Goal: Task Accomplishment & Management: Use online tool/utility

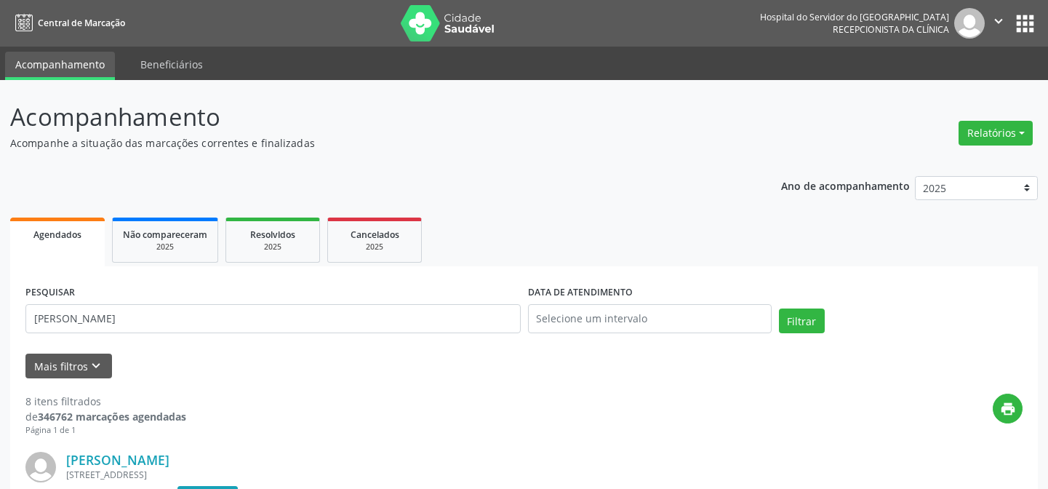
scroll to position [214, 0]
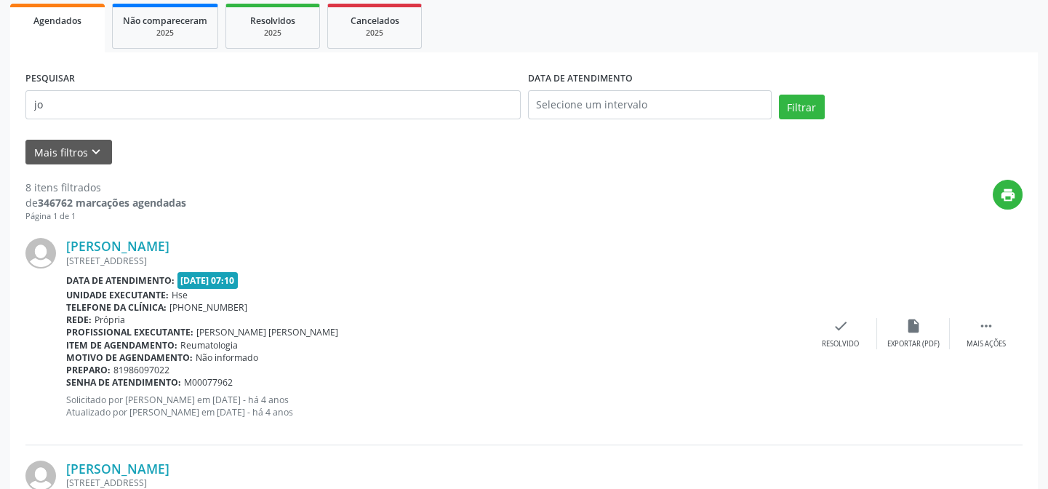
type input "j"
click at [779, 95] on button "Filtrar" at bounding box center [802, 107] width 46 height 25
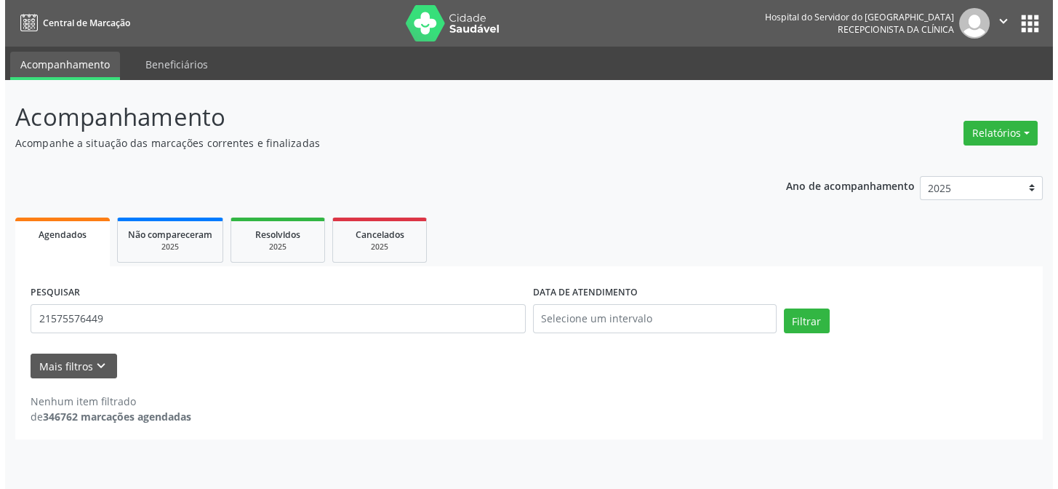
scroll to position [0, 0]
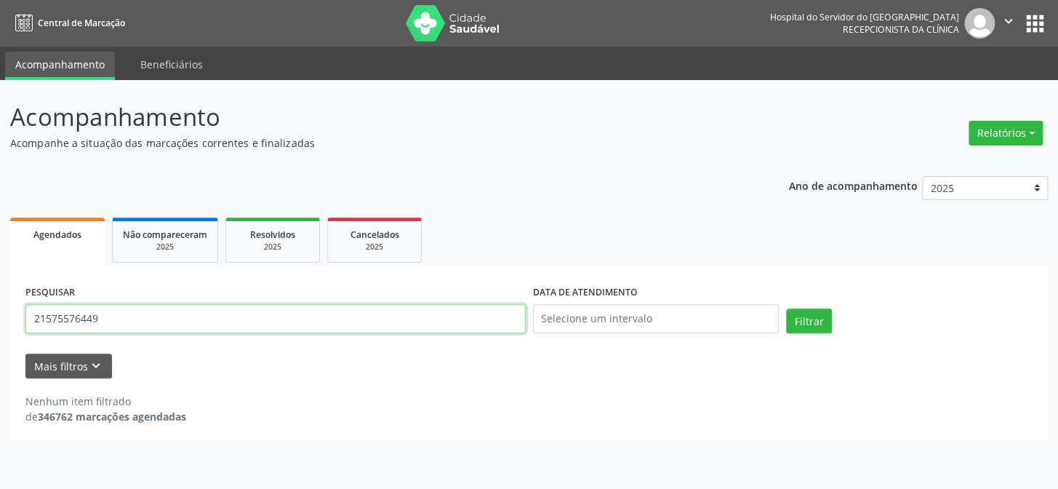
click at [142, 327] on input "21575576449" at bounding box center [275, 318] width 500 height 29
type input "2"
type input "[PERSON_NAME]"
click at [786, 308] on button "Filtrar" at bounding box center [809, 320] width 46 height 25
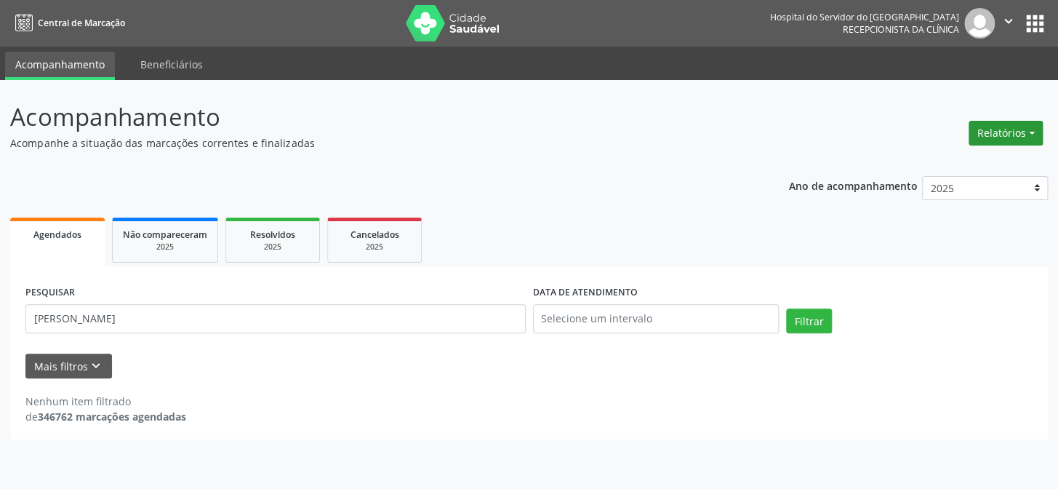
click at [1009, 138] on button "Relatórios" at bounding box center [1006, 133] width 74 height 25
click at [943, 165] on link "Agendamentos" at bounding box center [964, 163] width 156 height 20
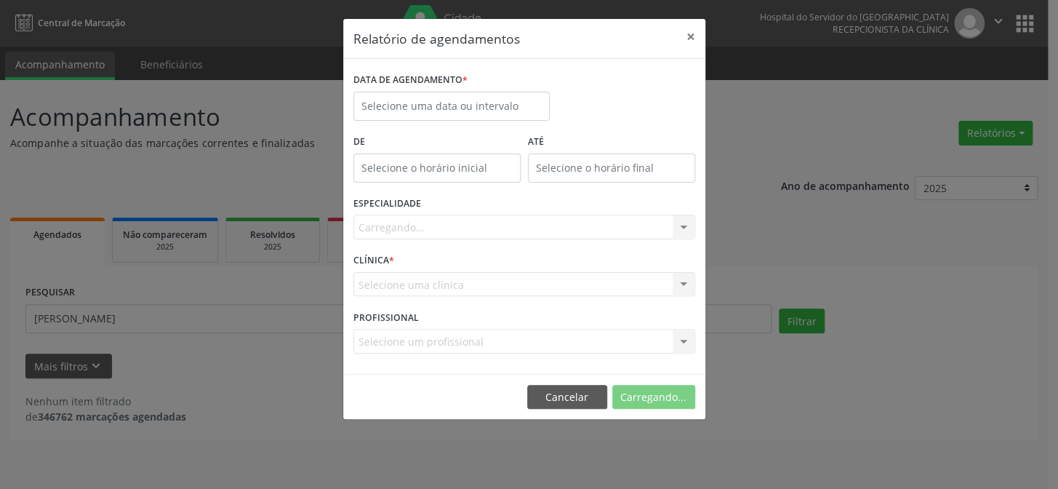
click at [988, 135] on div "Relatório de agendamentos × DATA DE AGENDAMENTO * De ATÉ ESPECIALIDADE [GEOGRAP…" at bounding box center [529, 244] width 1058 height 489
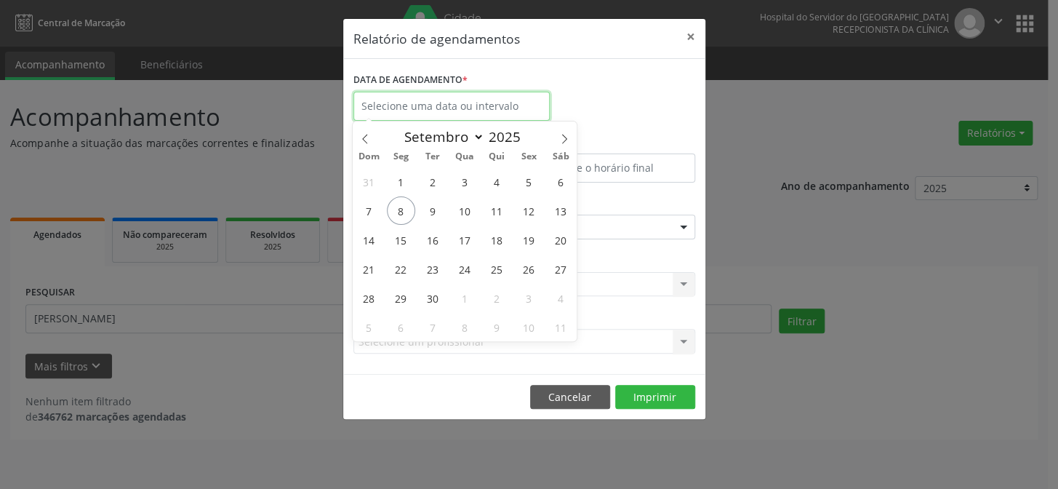
click at [412, 100] on input "text" at bounding box center [451, 106] width 196 height 29
click at [400, 207] on span "8" at bounding box center [401, 210] width 28 height 28
type input "[DATE]"
click at [400, 207] on span "8" at bounding box center [401, 210] width 28 height 28
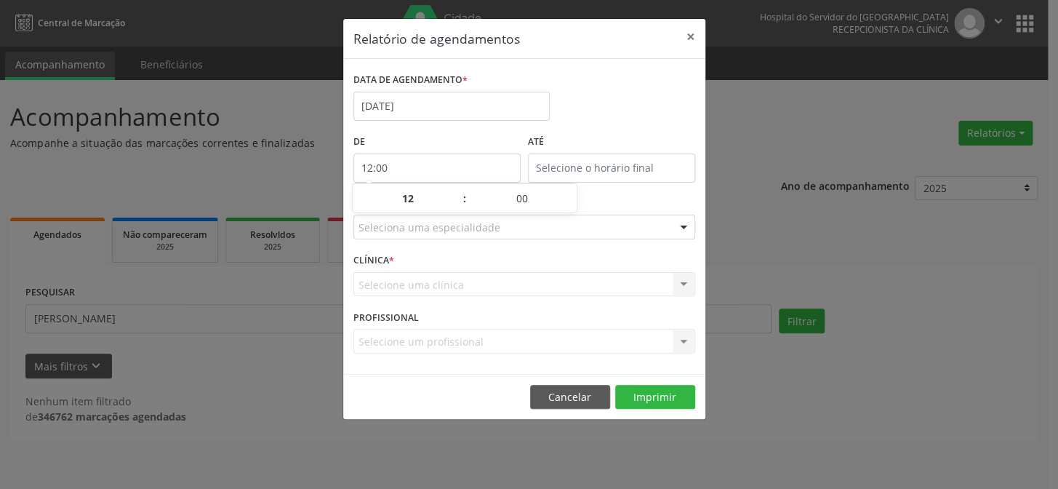
click at [429, 161] on input "12:00" at bounding box center [436, 167] width 167 height 29
click at [457, 210] on span at bounding box center [457, 206] width 10 height 15
type input "11:00"
type input "11"
click at [457, 209] on span at bounding box center [457, 206] width 10 height 15
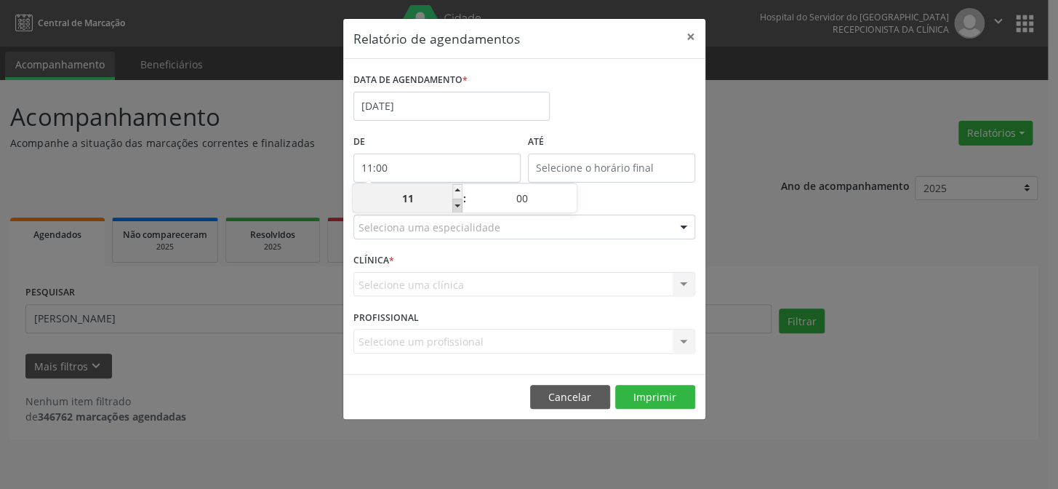
type input "10:00"
type input "10"
click at [457, 209] on span at bounding box center [457, 206] width 10 height 15
type input "09:00"
type input "09"
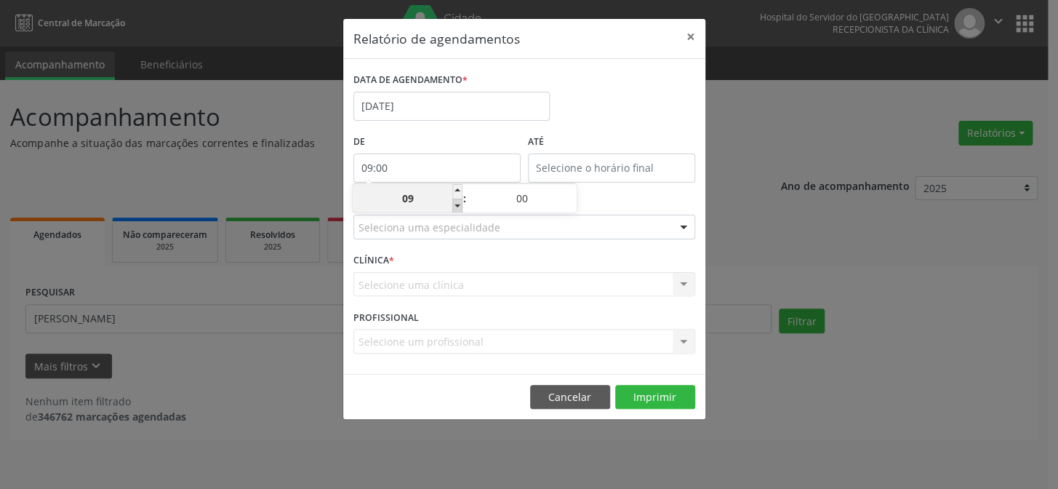
click at [457, 209] on span at bounding box center [457, 206] width 10 height 15
type input "08:00"
type input "08"
click at [457, 209] on span at bounding box center [457, 206] width 10 height 15
type input "07:00"
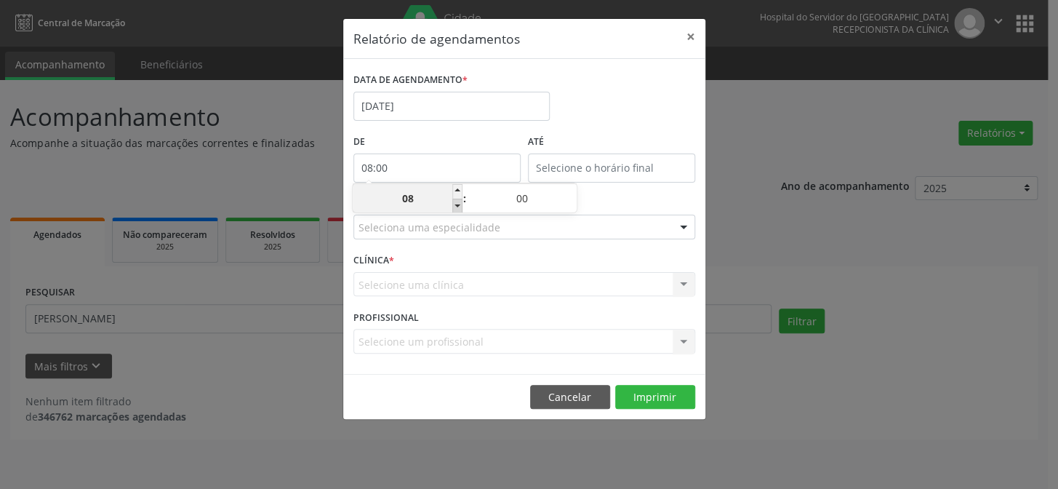
type input "07"
click at [457, 209] on span at bounding box center [457, 206] width 10 height 15
type input "06:00"
type input "06"
click at [457, 209] on span at bounding box center [457, 206] width 10 height 15
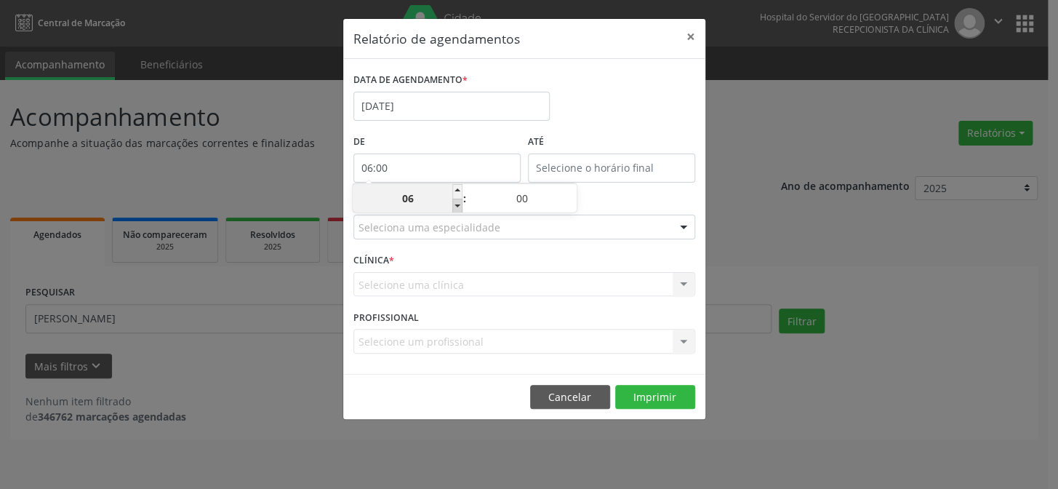
type input "05:00"
type input "05"
click at [457, 209] on span at bounding box center [457, 206] width 10 height 15
type input "04:00"
type input "04"
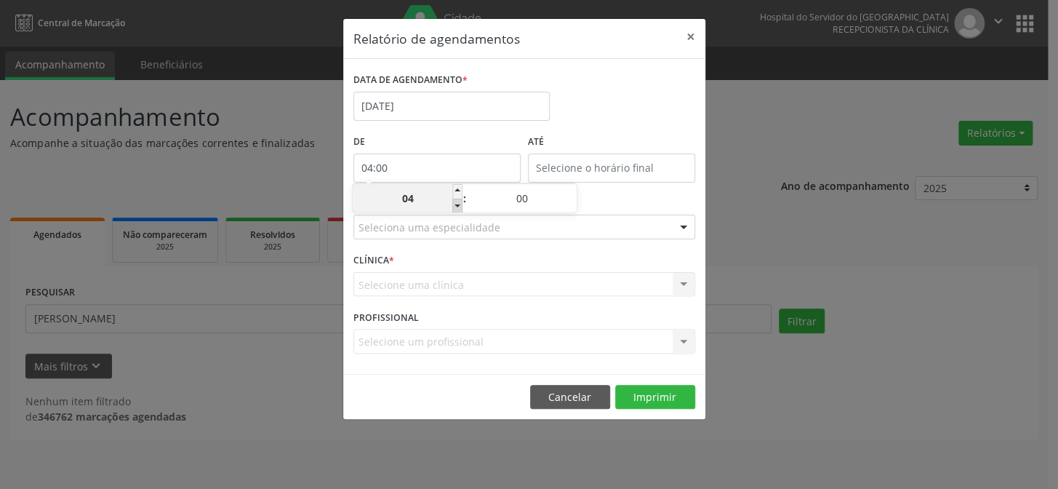
click at [457, 209] on span at bounding box center [457, 206] width 10 height 15
type input "03:00"
type input "03"
click at [455, 187] on span at bounding box center [457, 191] width 10 height 15
type input "04:00"
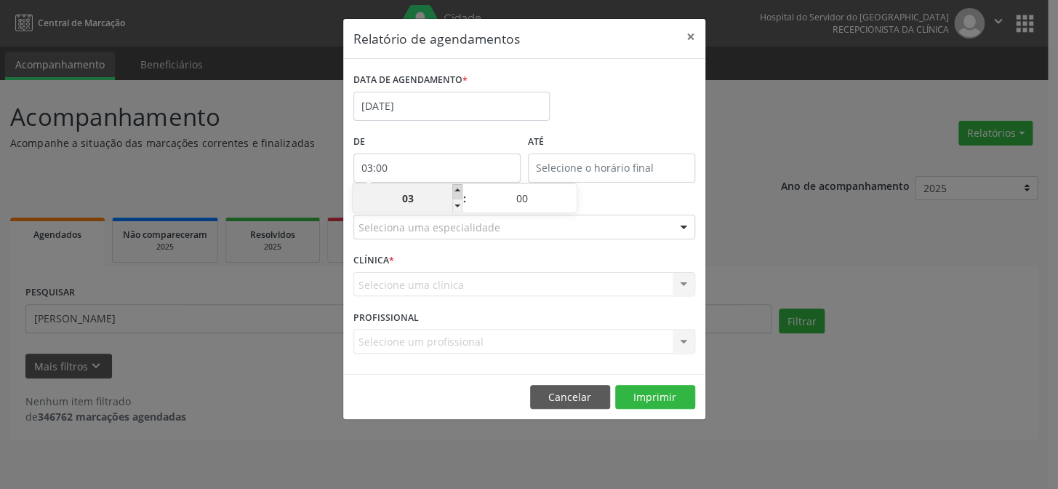
type input "04"
click at [455, 187] on span at bounding box center [457, 191] width 10 height 15
type input "05:00"
type input "05"
click at [455, 187] on span at bounding box center [457, 191] width 10 height 15
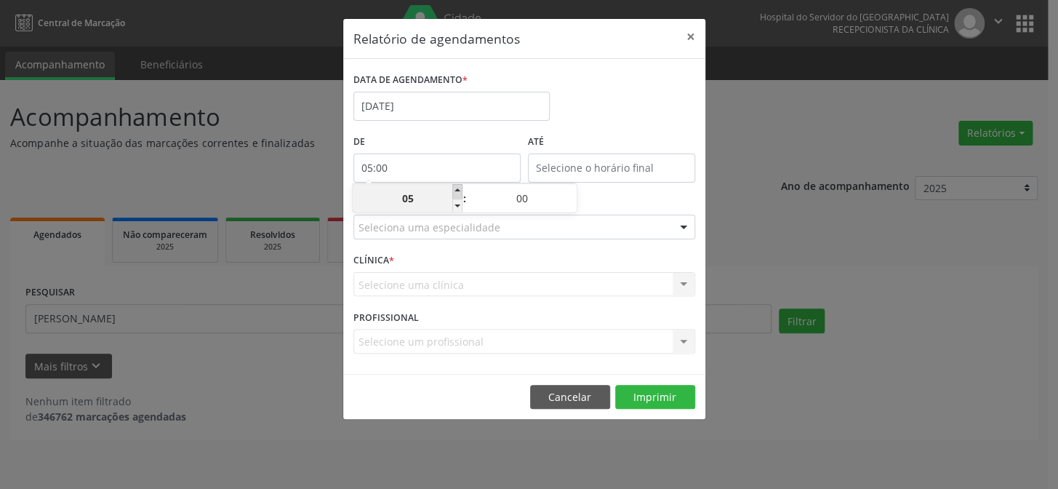
type input "06:00"
type input "06"
click at [455, 187] on span at bounding box center [457, 191] width 10 height 15
type input "07:00"
type input "07"
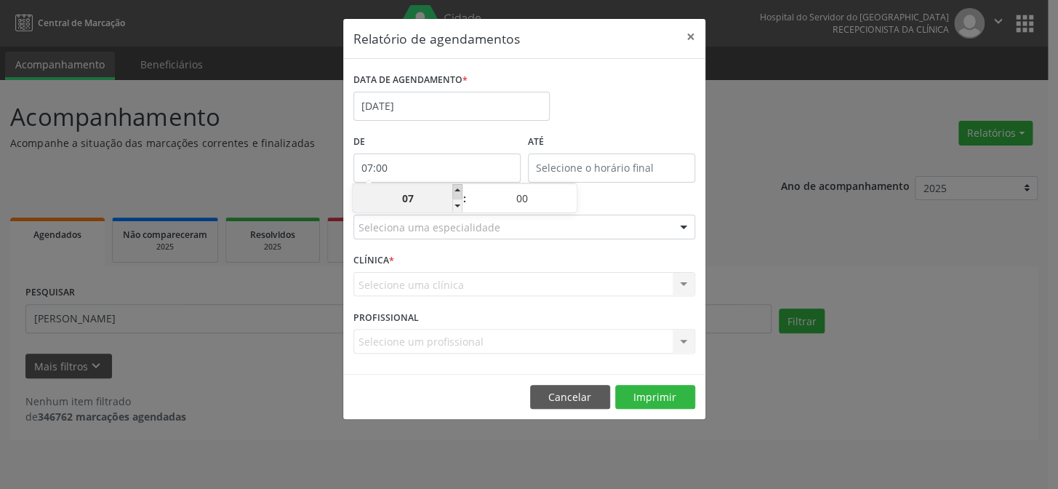
click at [455, 187] on span at bounding box center [457, 191] width 10 height 15
type input "08:00"
type input "08"
click at [684, 224] on div at bounding box center [684, 227] width 22 height 25
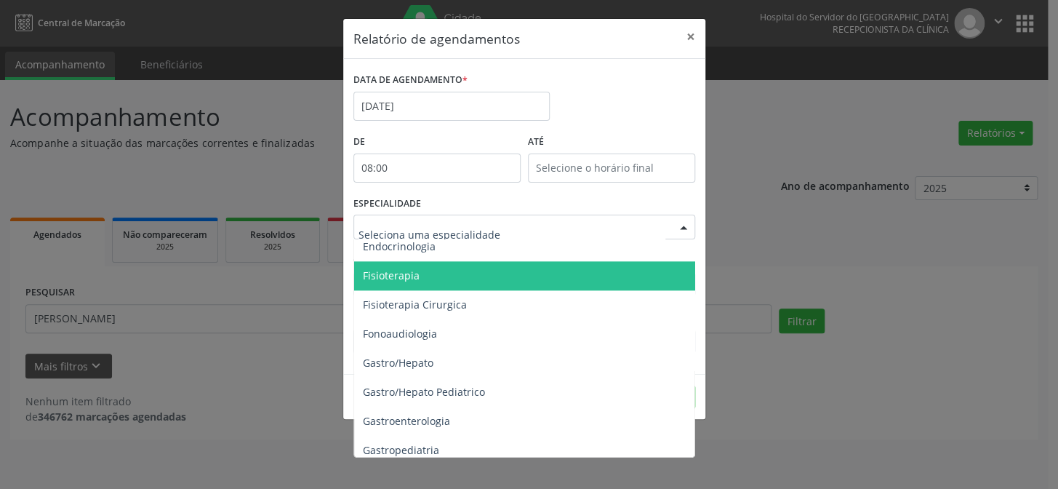
scroll to position [661, 0]
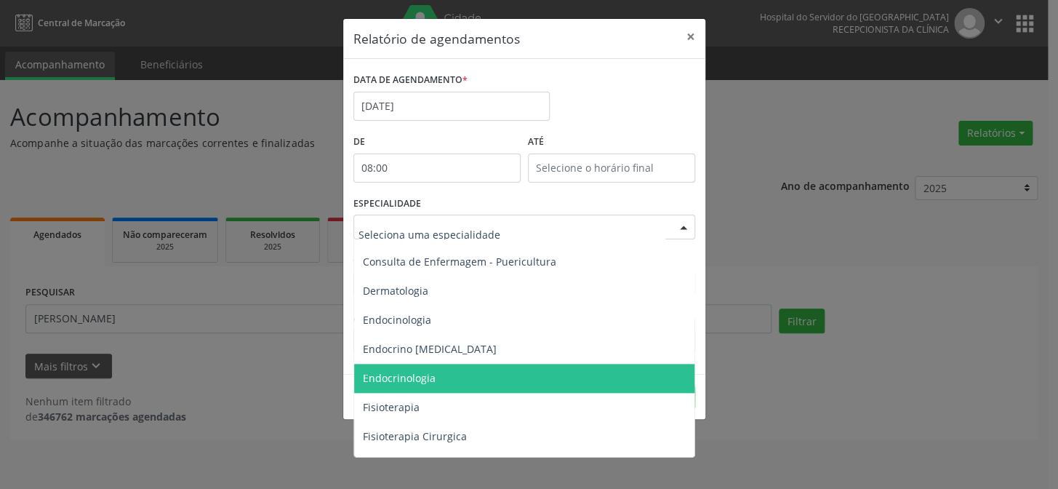
click at [446, 381] on span "Endocrinologia" at bounding box center [525, 378] width 343 height 29
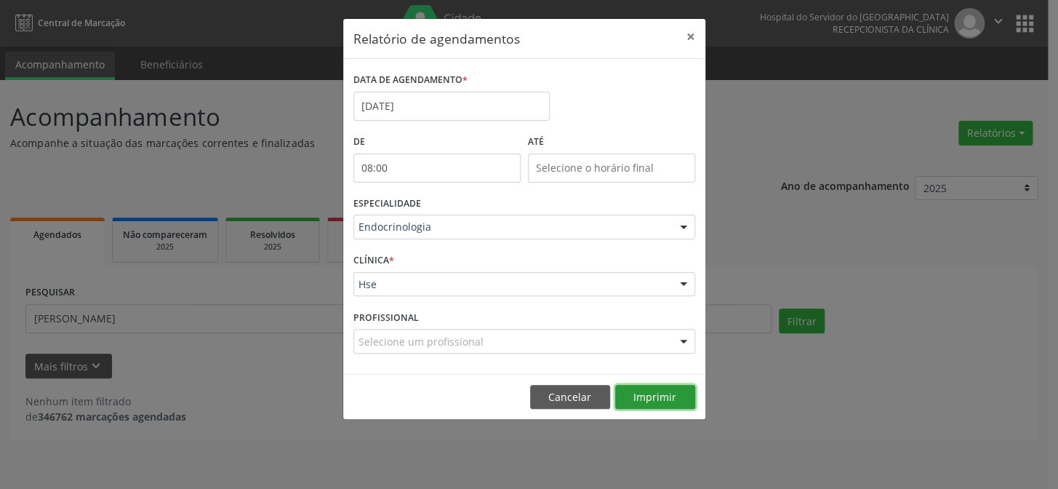
click at [659, 399] on button "Imprimir" at bounding box center [655, 397] width 80 height 25
